Goal: Transaction & Acquisition: Purchase product/service

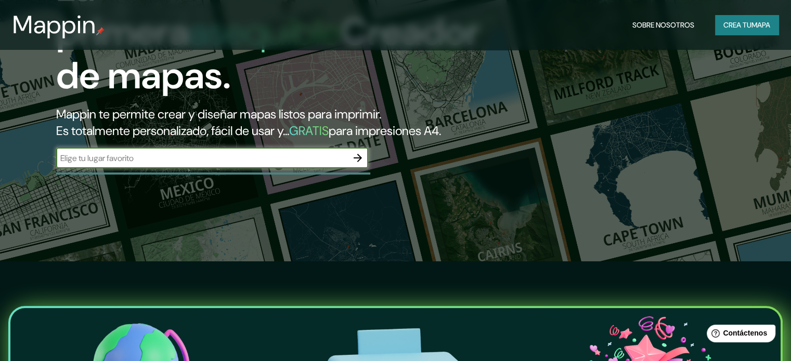
scroll to position [104, 0]
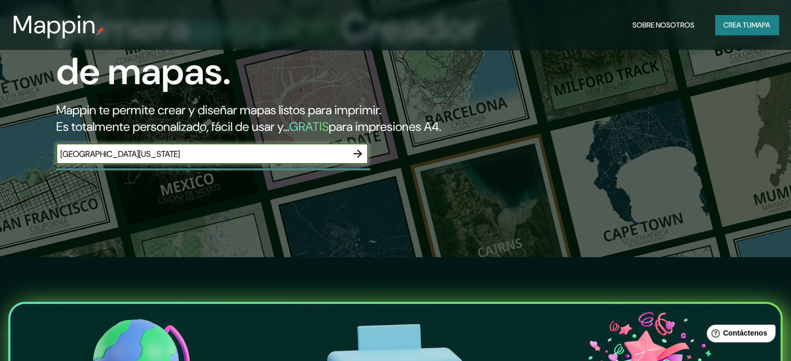
type input "[GEOGRAPHIC_DATA][US_STATE]"
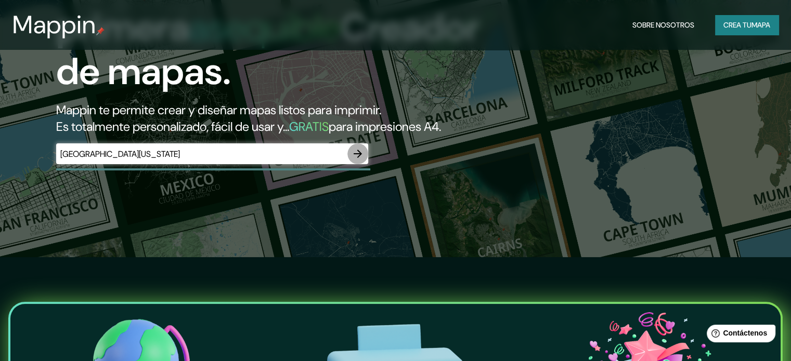
click at [361, 160] on icon "button" at bounding box center [358, 154] width 12 height 12
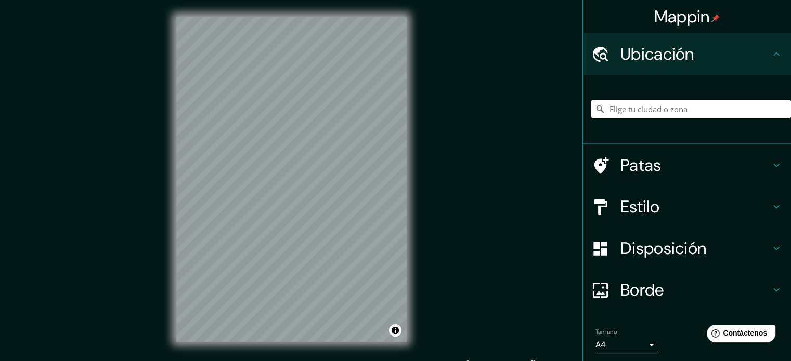
click at [654, 112] on input "Elige tu ciudad o zona" at bounding box center [691, 109] width 200 height 19
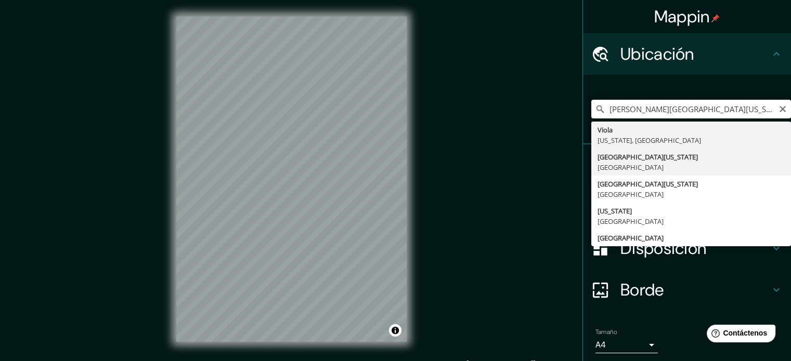
type input "[GEOGRAPHIC_DATA][US_STATE], [GEOGRAPHIC_DATA]"
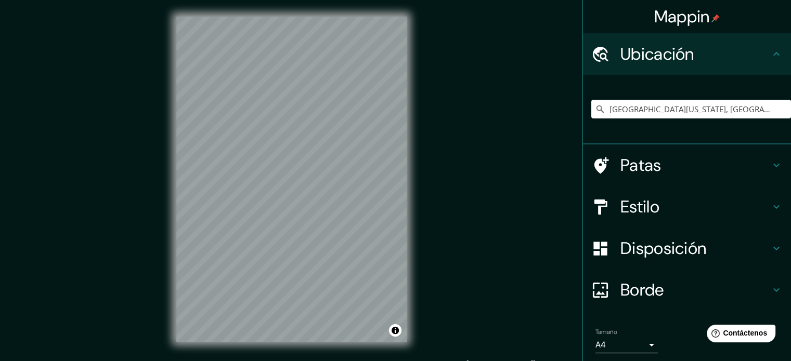
click at [536, 303] on div "Mappin Ubicación [GEOGRAPHIC_DATA][US_STATE], [GEOGRAPHIC_DATA] Patas Estilo Di…" at bounding box center [395, 188] width 791 height 376
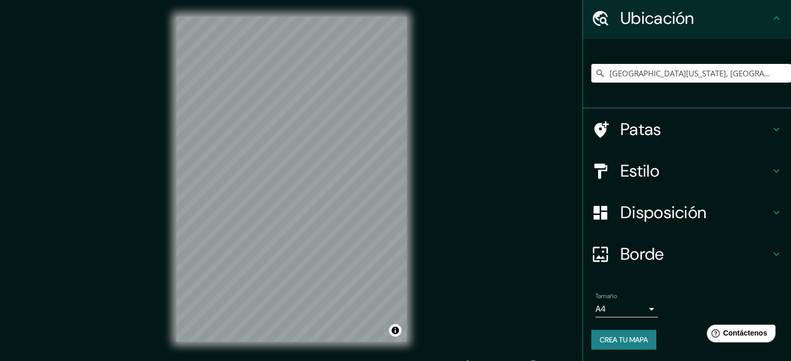
click at [447, 0] on html "Mappin Ubicación [GEOGRAPHIC_DATA][US_STATE], [GEOGRAPHIC_DATA] Patas Estilo Di…" at bounding box center [395, 180] width 791 height 361
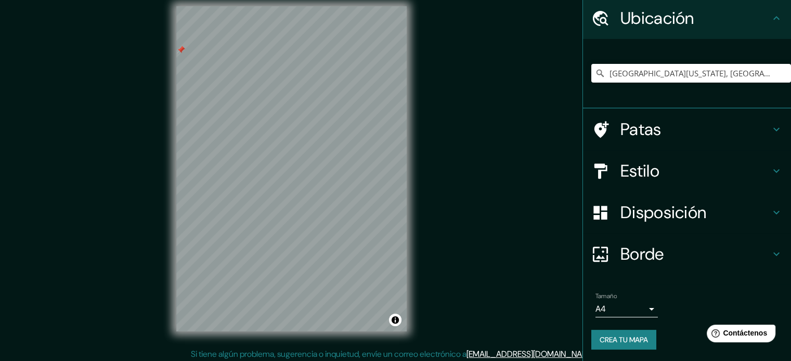
scroll to position [14, 0]
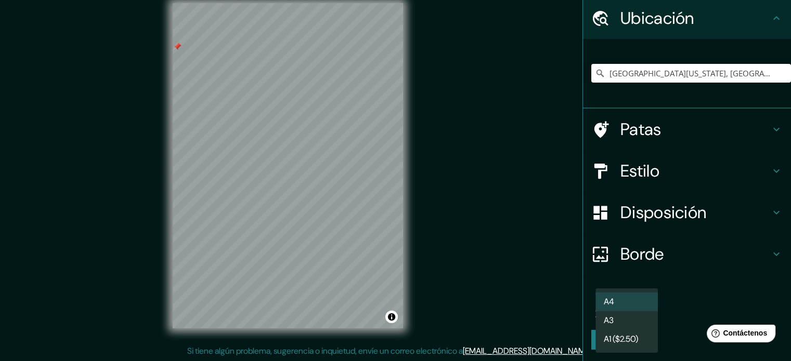
click at [640, 307] on body "Mappin Ubicación [GEOGRAPHIC_DATA][US_STATE], [GEOGRAPHIC_DATA] Patas Estilo Di…" at bounding box center [395, 166] width 791 height 361
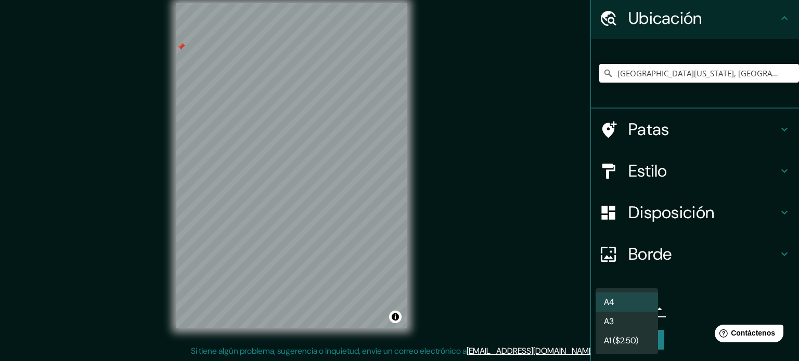
click at [636, 322] on li "A3" at bounding box center [627, 321] width 62 height 19
type input "a4"
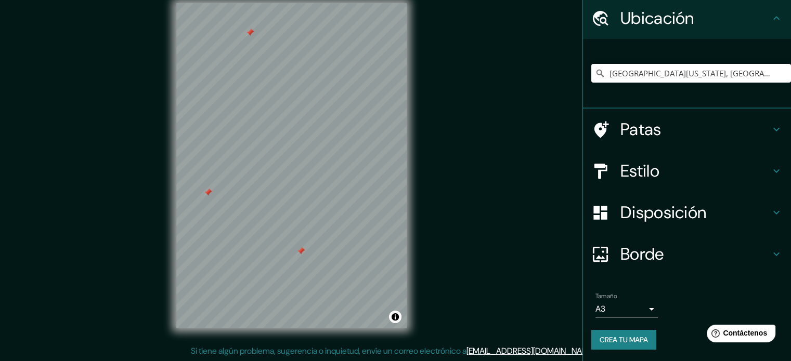
click at [475, 348] on html "Mappin Ubicación [GEOGRAPHIC_DATA][US_STATE], [GEOGRAPHIC_DATA] Patas Estilo Di…" at bounding box center [395, 166] width 791 height 361
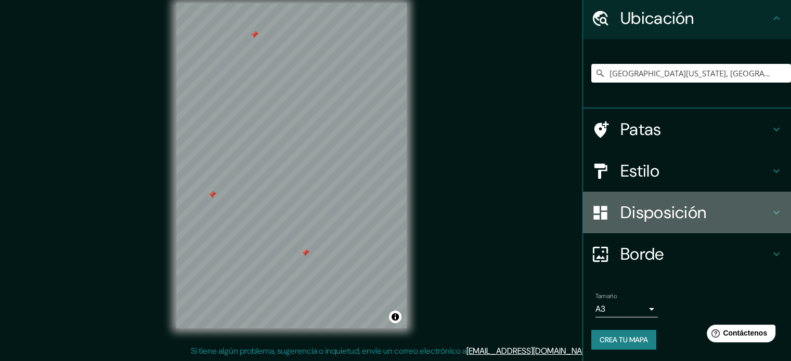
click at [755, 211] on h4 "Disposición" at bounding box center [696, 212] width 150 height 21
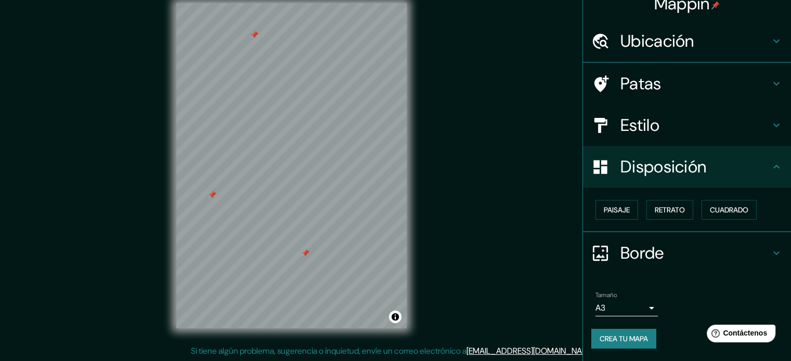
scroll to position [12, 0]
click at [754, 128] on h4 "Estilo" at bounding box center [696, 125] width 150 height 21
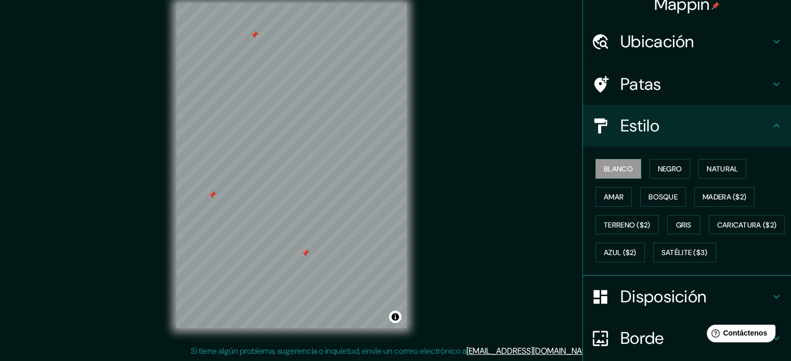
click at [752, 89] on h4 "Patas" at bounding box center [696, 84] width 150 height 21
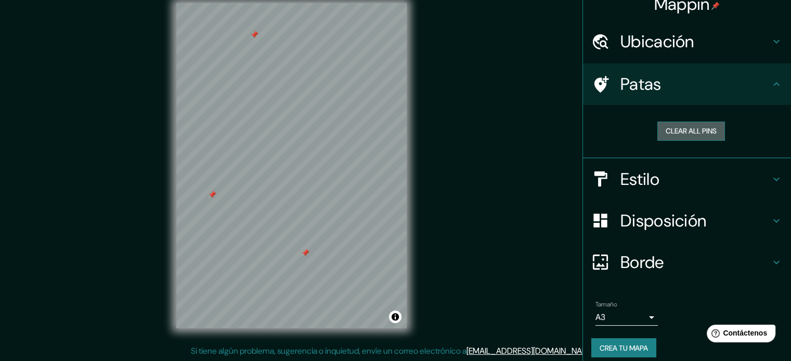
click at [699, 131] on button "Clear all pins" at bounding box center [691, 131] width 68 height 19
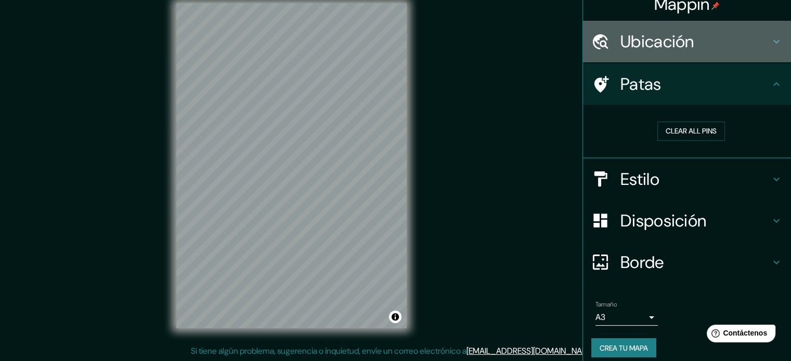
click at [679, 29] on div "Ubicación" at bounding box center [687, 42] width 208 height 42
